Goal: Find specific page/section: Find specific page/section

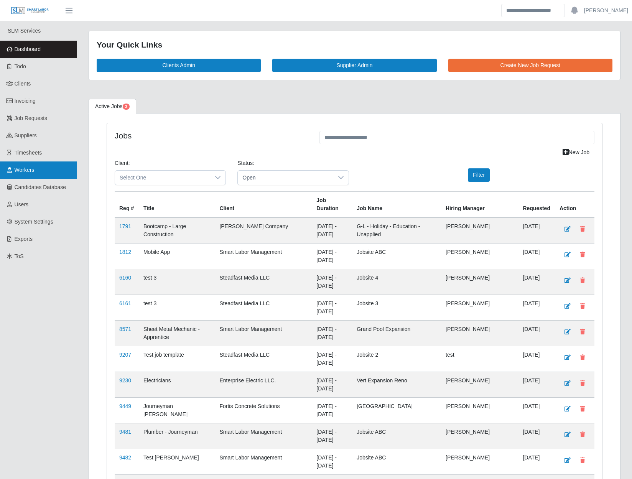
click at [19, 172] on span "Workers" at bounding box center [25, 170] width 20 height 6
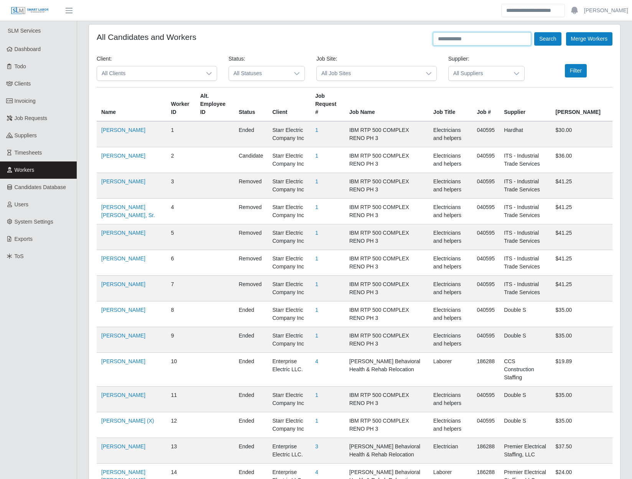
click at [470, 35] on input "text" at bounding box center [482, 38] width 98 height 13
type input "**********"
click at [534, 32] on button "Search" at bounding box center [547, 38] width 27 height 13
